Goal: Information Seeking & Learning: Find specific fact

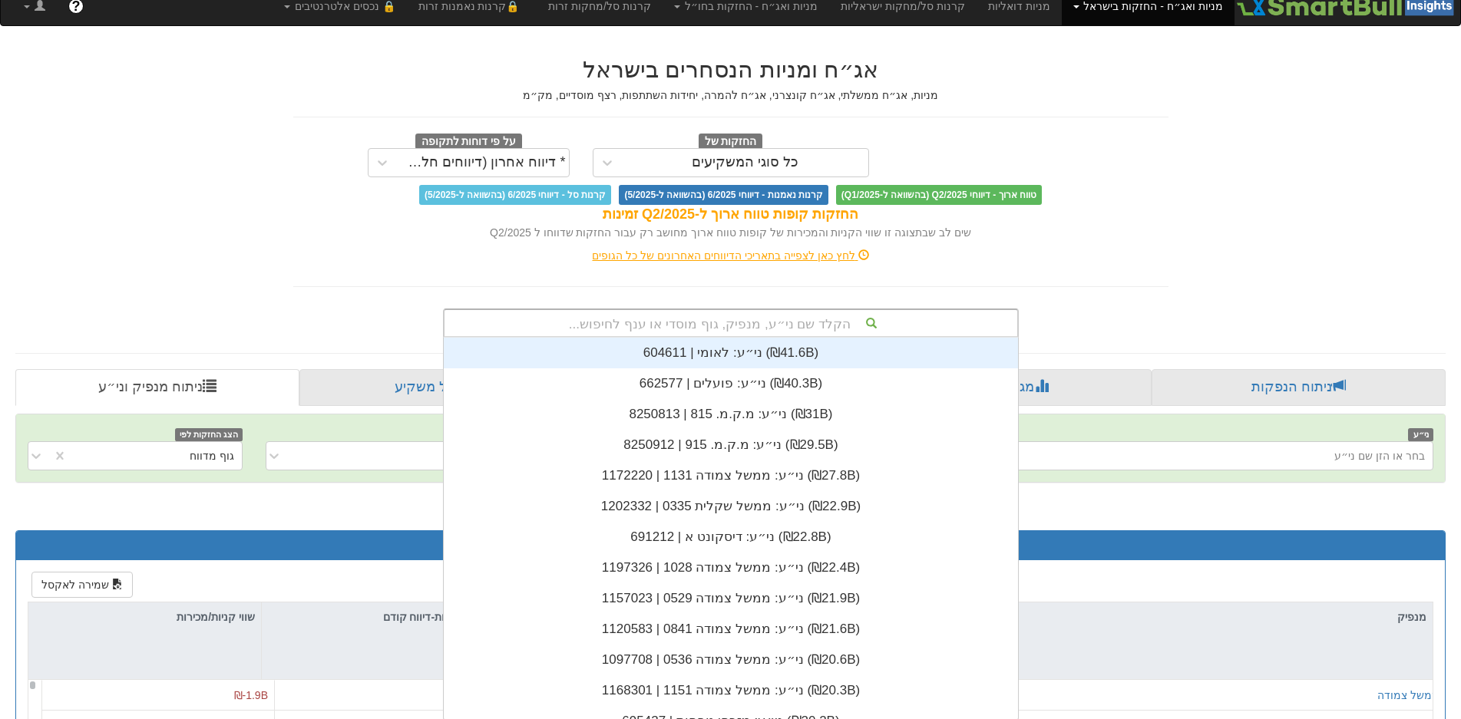
scroll to position [382, 0]
click at [785, 336] on div "הקלד שם ני״ע, מנפיק, גוף מוסדי או ענף לחיפוש... ני״ע: ‏לאומי | 604611 ‎(₪41.6B)…" at bounding box center [731, 323] width 576 height 29
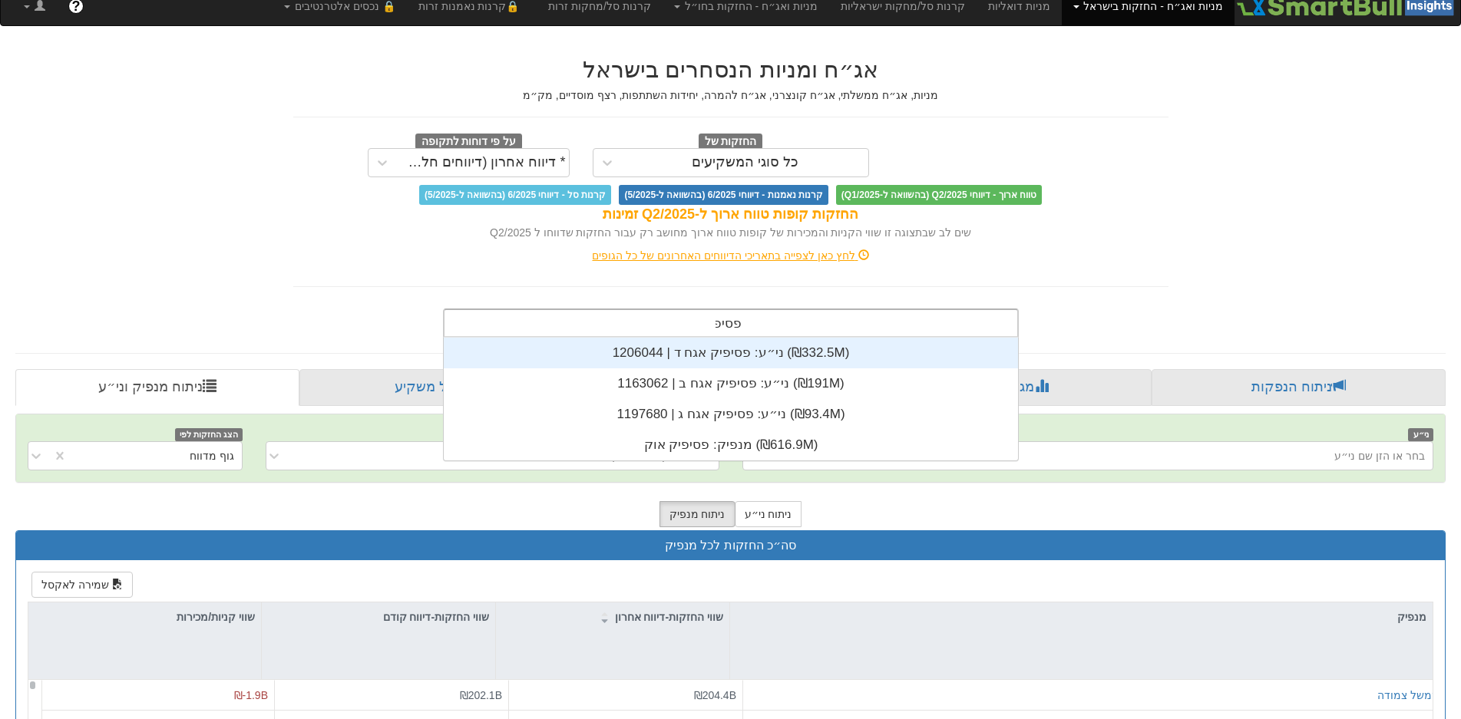
scroll to position [123, 0]
type input "פסיפי"
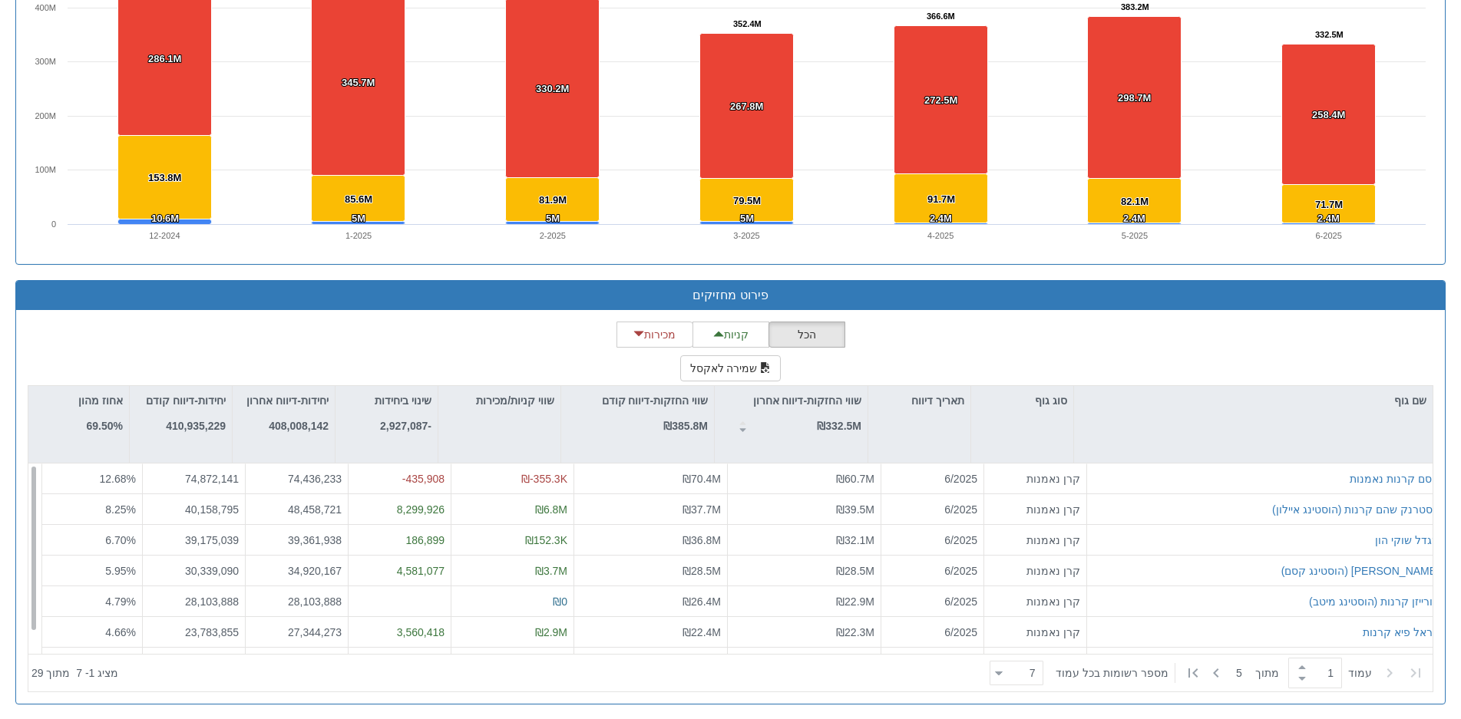
scroll to position [0, 2799]
click at [1218, 669] on icon at bounding box center [1216, 673] width 18 height 18
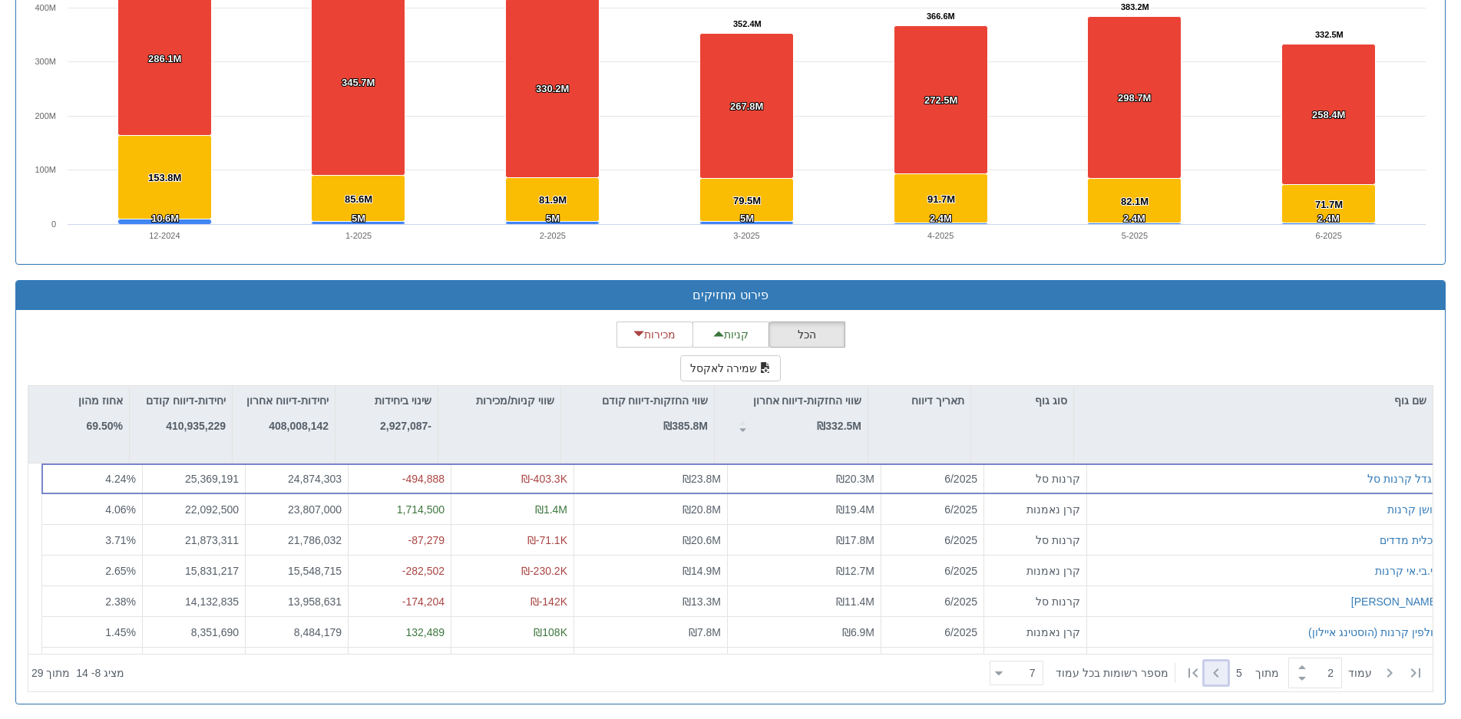
click at [1217, 670] on icon at bounding box center [1216, 673] width 18 height 18
type input "4"
